Goal: Transaction & Acquisition: Purchase product/service

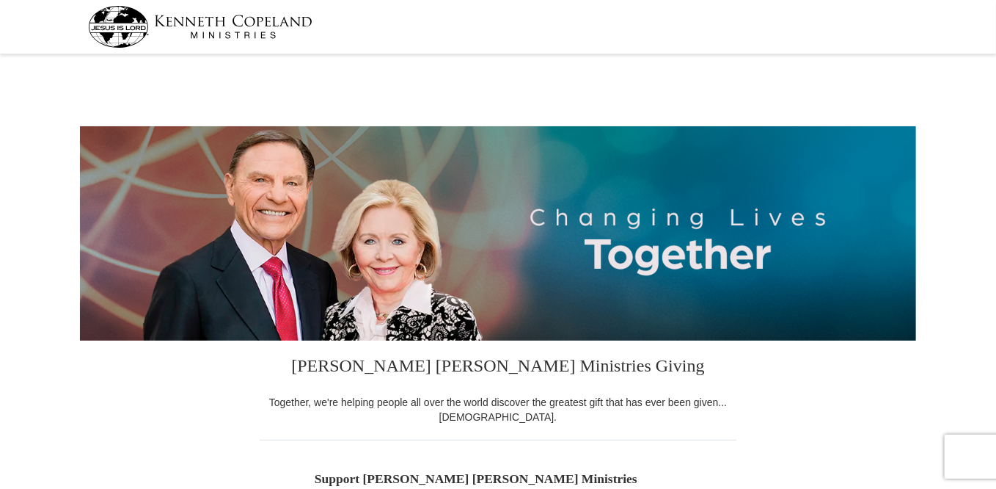
select select "AR"
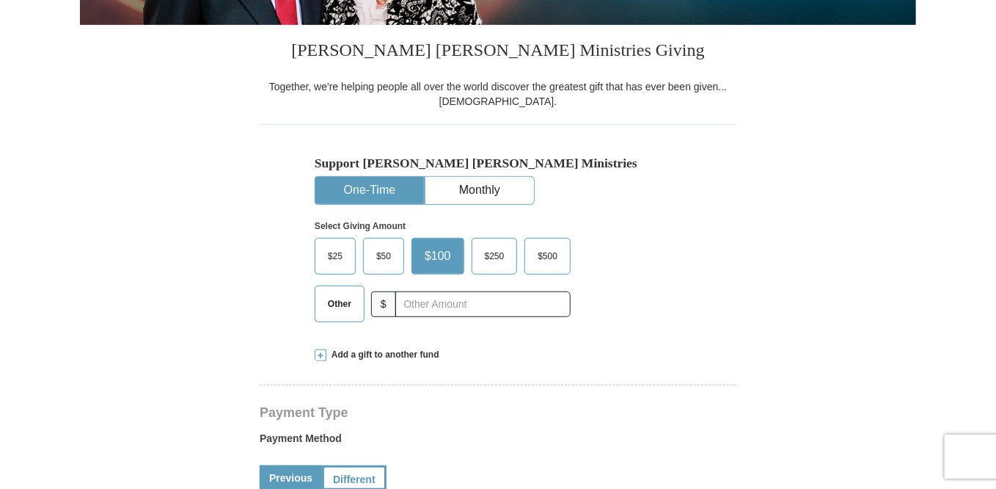
scroll to position [316, 0]
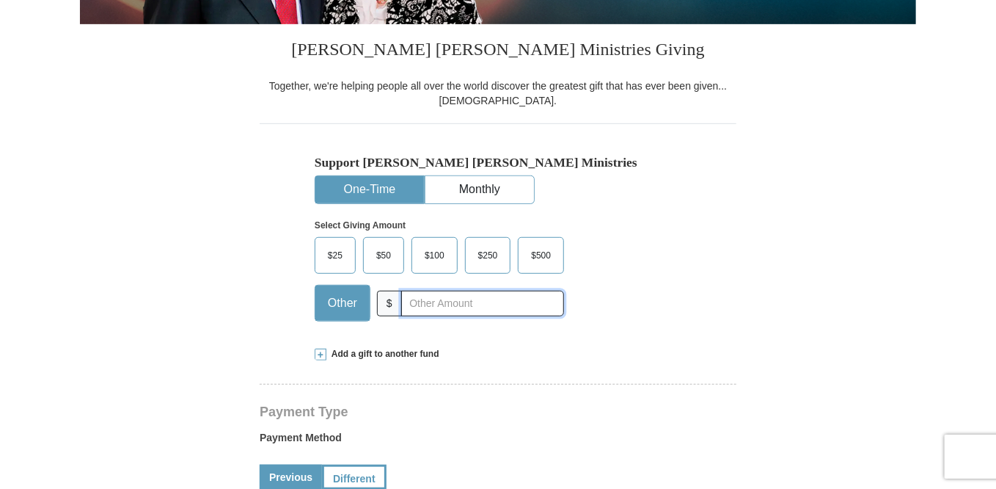
click at [421, 302] on input "text" at bounding box center [482, 304] width 163 height 26
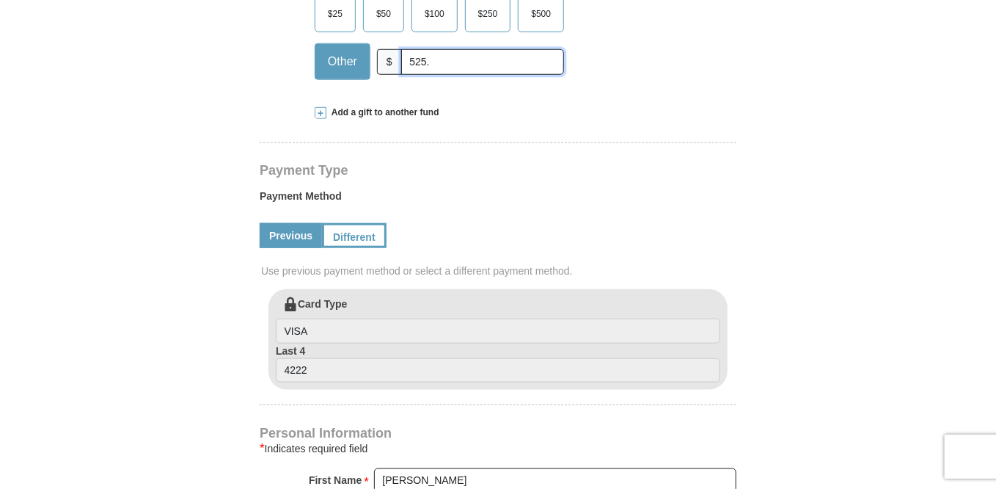
scroll to position [561, 0]
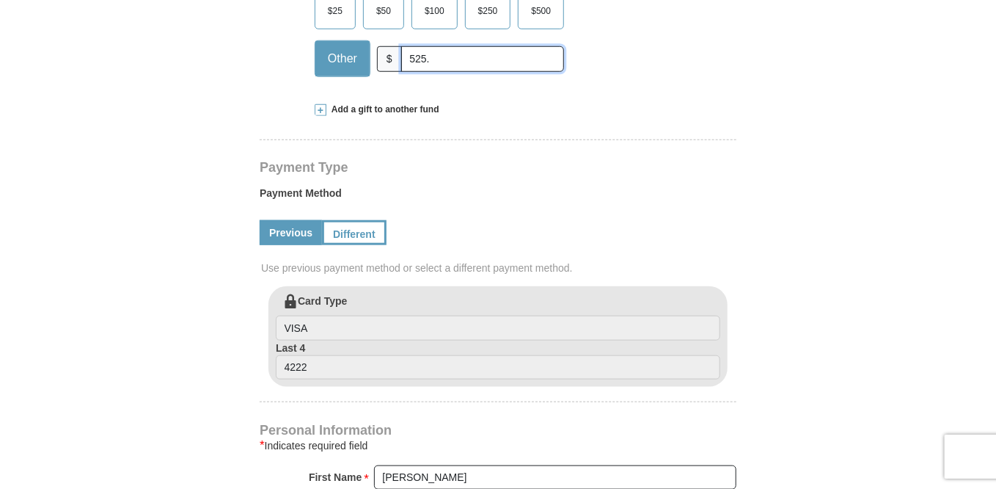
type input "525."
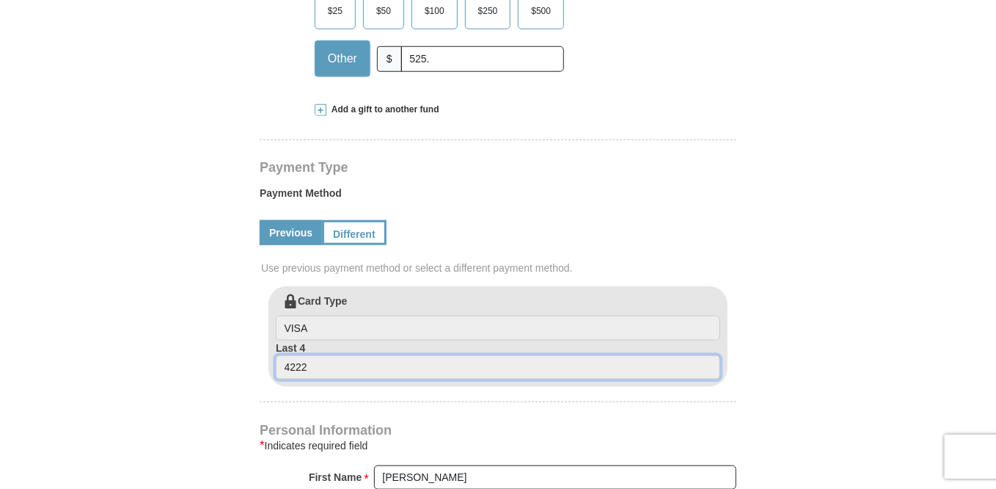
click at [312, 365] on input "4222" at bounding box center [498, 367] width 445 height 25
click at [296, 367] on input "4222" at bounding box center [498, 367] width 445 height 25
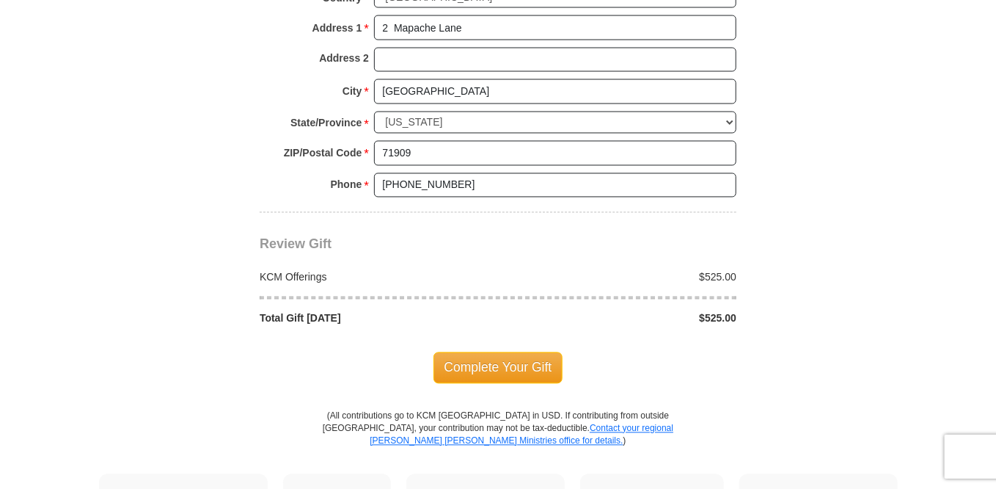
scroll to position [1169, 0]
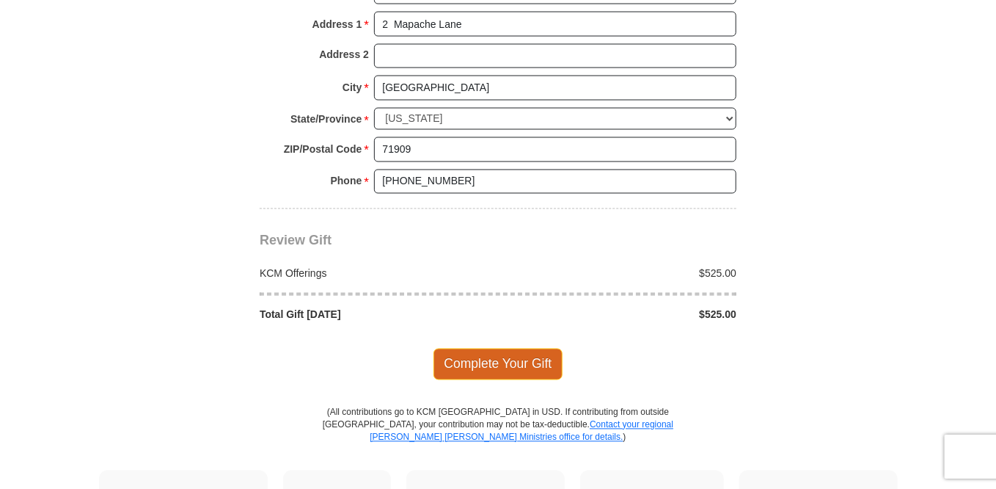
click at [519, 359] on span "Complete Your Gift" at bounding box center [499, 363] width 130 height 31
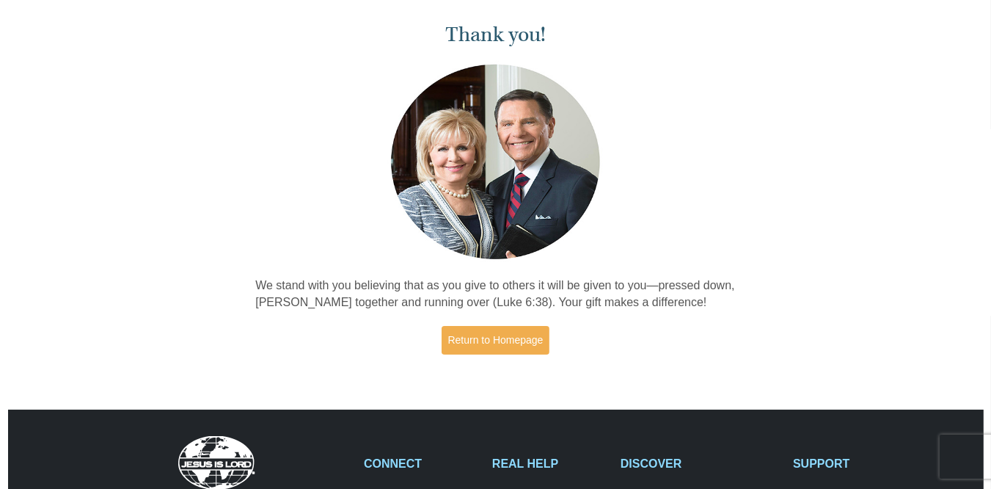
scroll to position [56, 0]
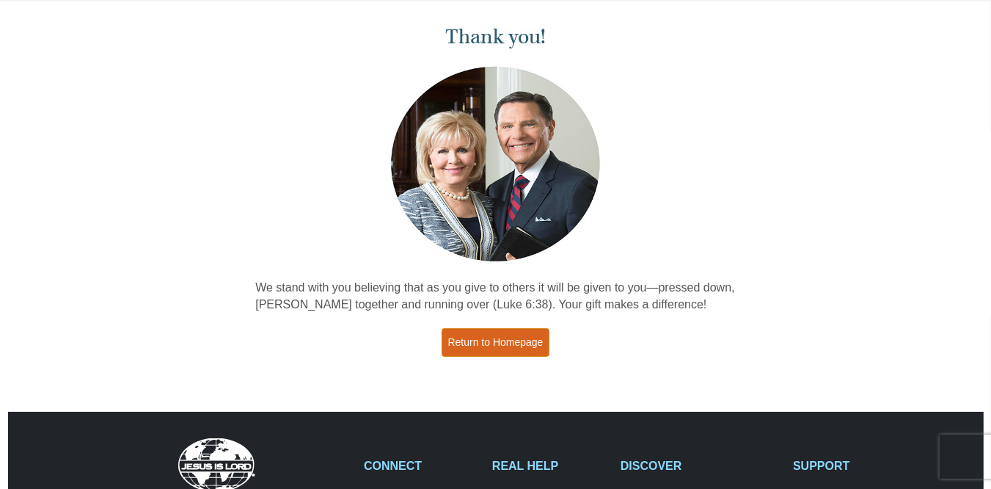
click at [491, 341] on link "Return to Homepage" at bounding box center [496, 342] width 109 height 29
